Goal: Navigation & Orientation: Find specific page/section

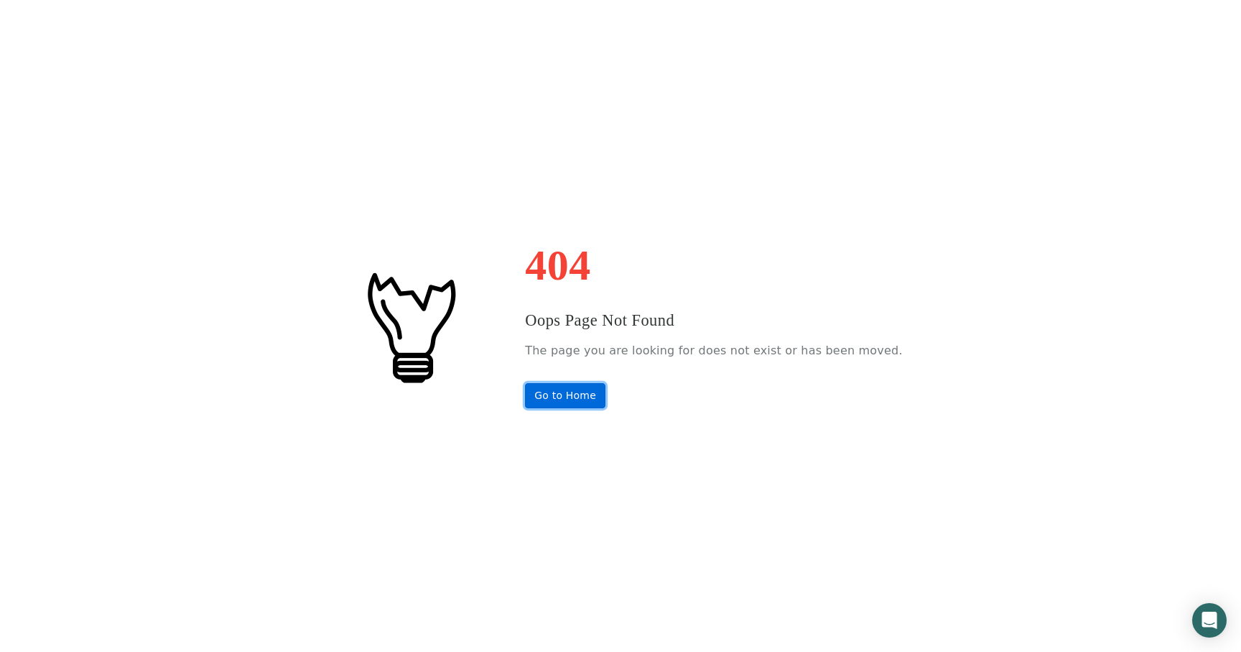
click at [588, 394] on link "Go to Home" at bounding box center [565, 395] width 80 height 25
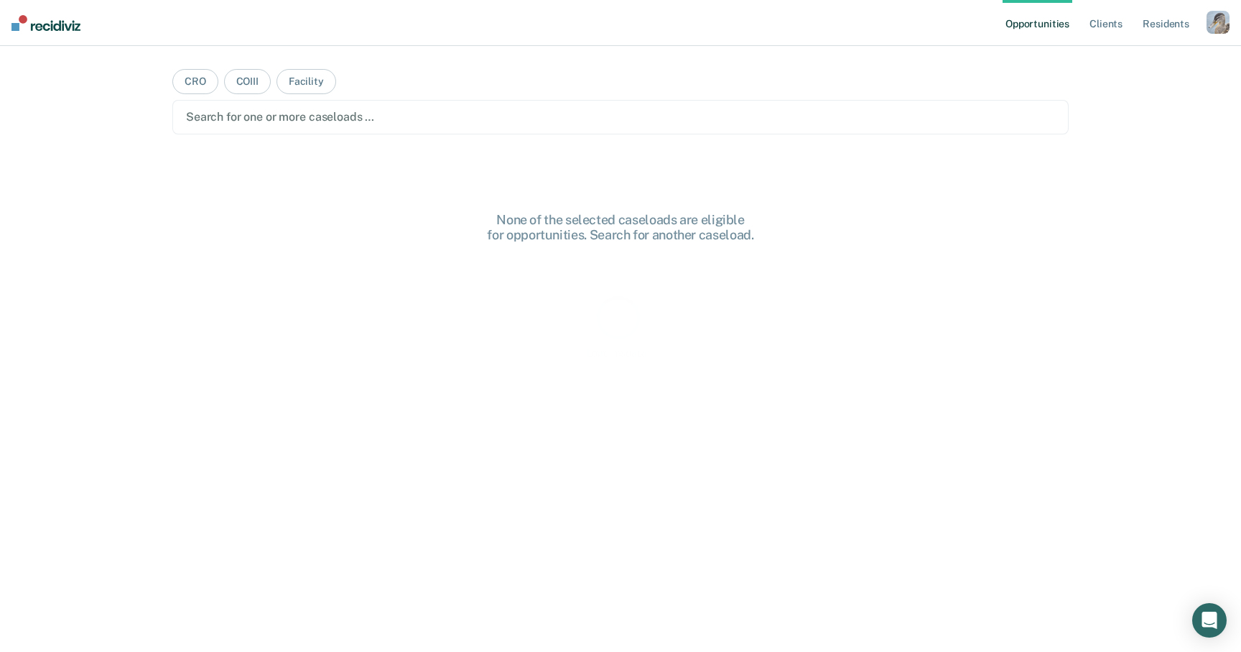
click at [1224, 24] on div "button" at bounding box center [1218, 22] width 23 height 23
click at [1142, 53] on link "Profile" at bounding box center [1161, 58] width 116 height 12
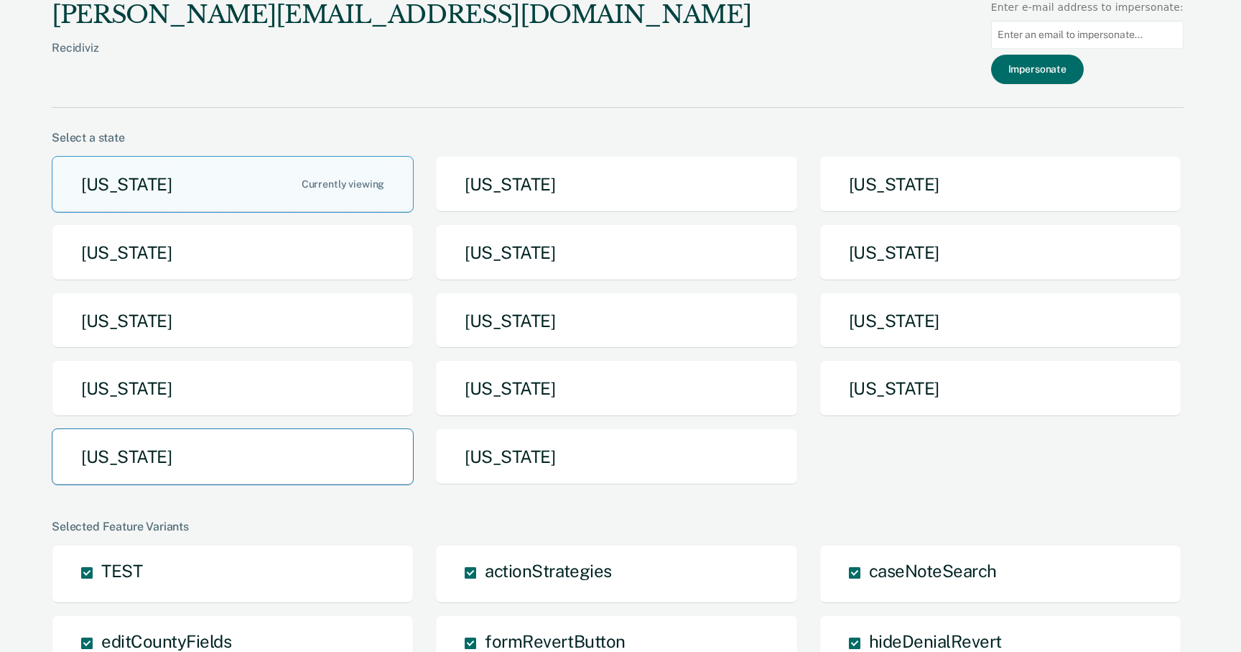
click at [317, 458] on button "[US_STATE]" at bounding box center [233, 456] width 362 height 57
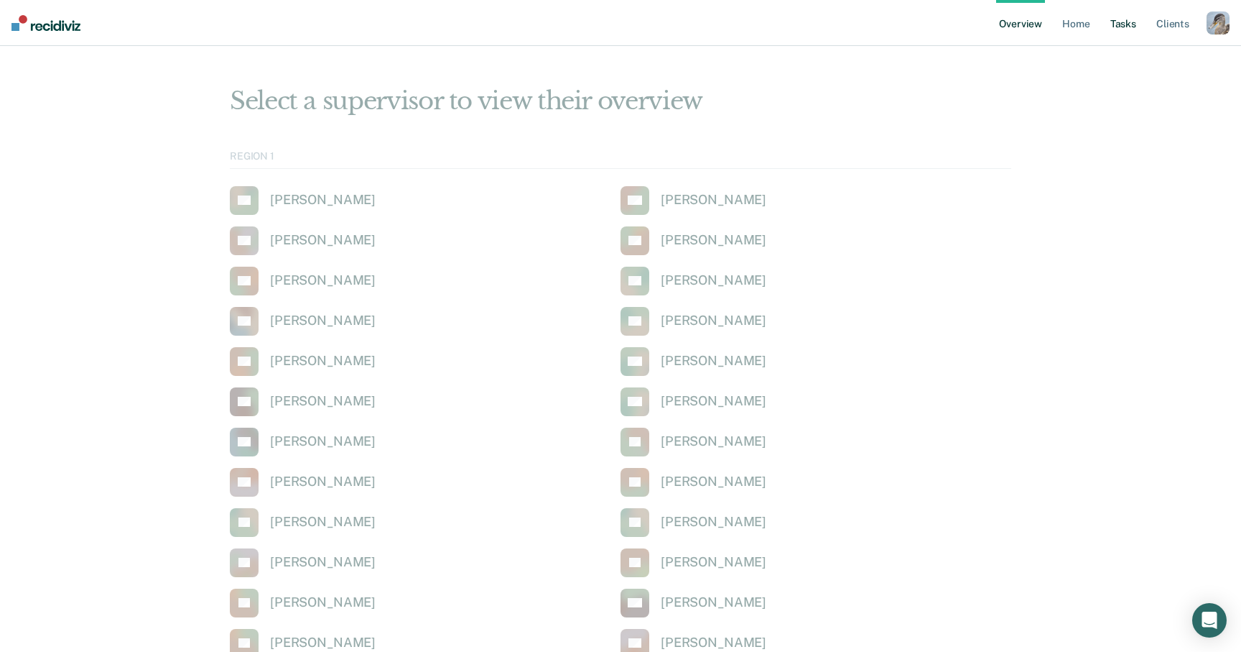
click at [1121, 25] on link "Tasks" at bounding box center [1124, 23] width 32 height 46
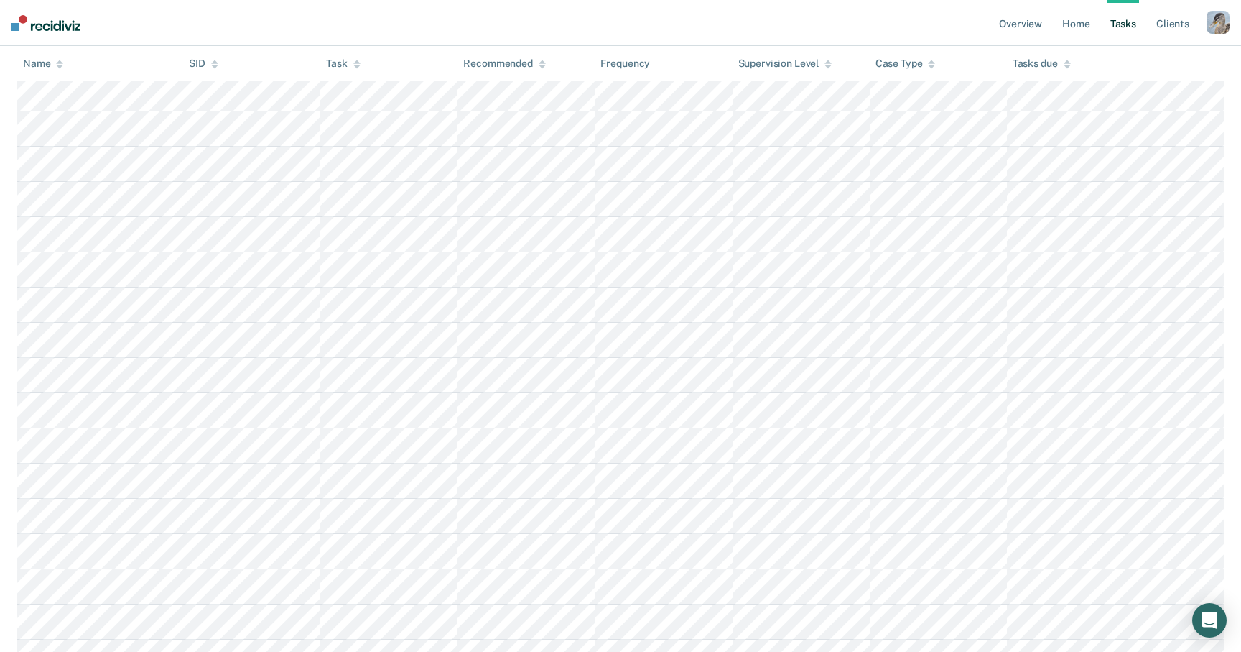
scroll to position [1264, 0]
